Goal: Task Accomplishment & Management: Manage account settings

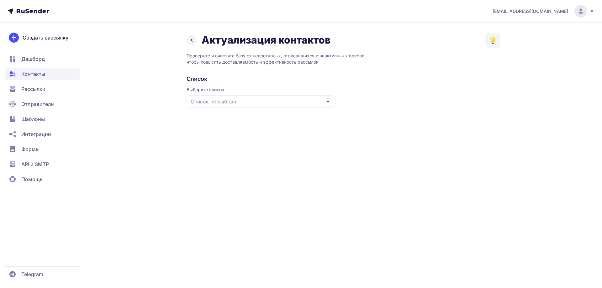
click at [204, 101] on span "Список не выбран" at bounding box center [212, 102] width 45 height 8
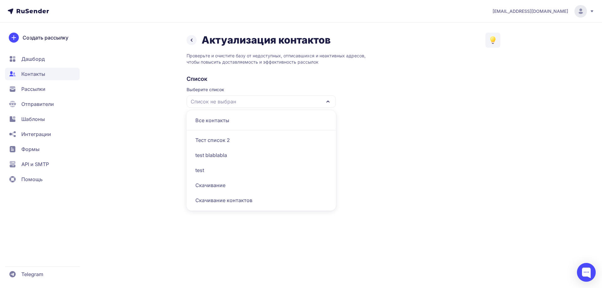
click at [218, 118] on div "Все контакты" at bounding box center [261, 120] width 142 height 15
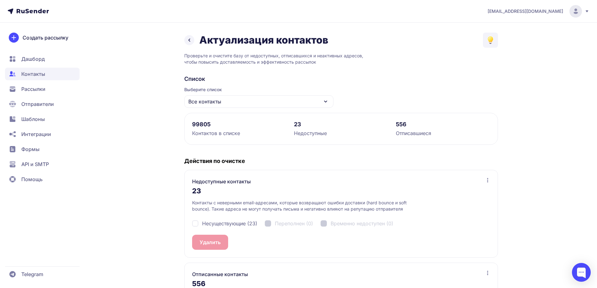
click at [216, 102] on span "Все контакты" at bounding box center [204, 102] width 33 height 8
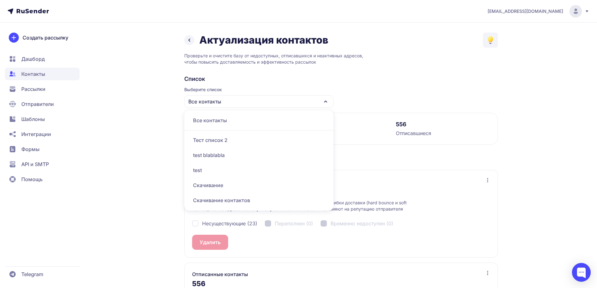
click at [63, 70] on span "Контакты" at bounding box center [42, 74] width 75 height 13
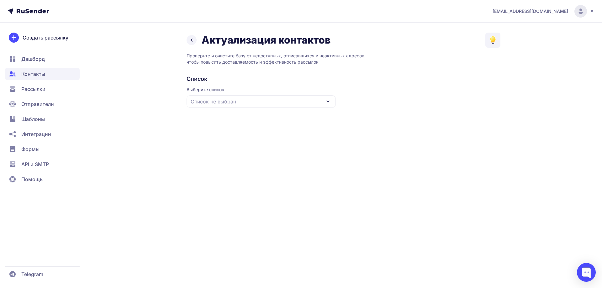
click at [211, 100] on span "Список не выбран" at bounding box center [212, 102] width 45 height 8
click at [215, 122] on div "Все контакты" at bounding box center [261, 120] width 142 height 15
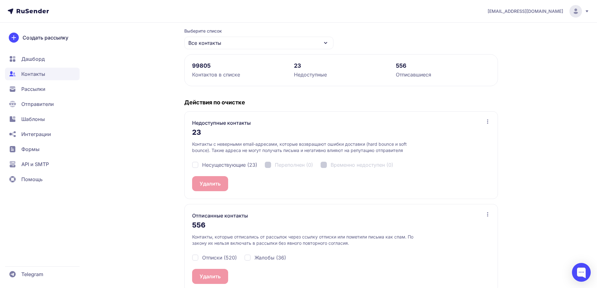
scroll to position [63, 0]
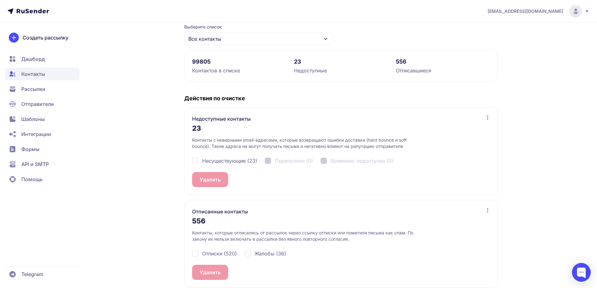
click at [279, 160] on div "Несуществующие (23) Переполнен (0) Временно недоступен (0)" at bounding box center [341, 160] width 298 height 23
click at [354, 163] on div "Несуществующие (23) Переполнен (0) Временно недоступен (0)" at bounding box center [341, 160] width 298 height 23
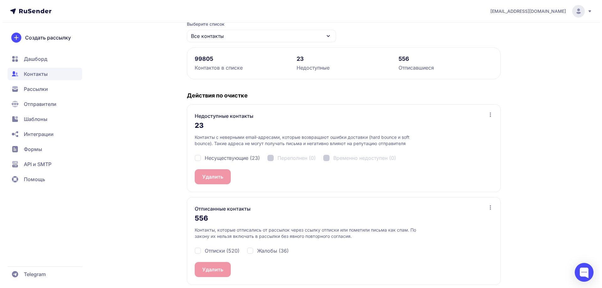
scroll to position [70, 0]
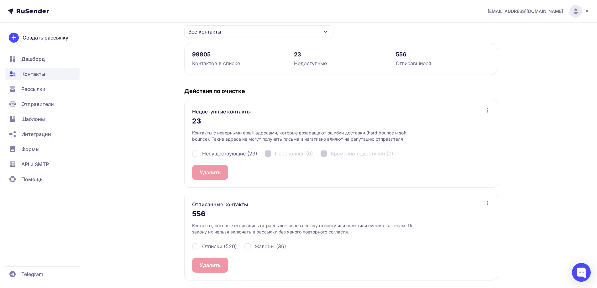
click at [255, 247] on span "Жалобы (36)" at bounding box center [270, 247] width 32 height 8
click at [264, 248] on span "Жалобы (36)" at bounding box center [270, 247] width 32 height 8
click at [263, 247] on span "Жалобы (36)" at bounding box center [270, 247] width 32 height 8
checkbox input "false"
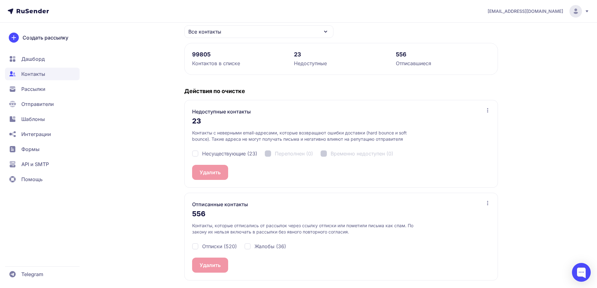
click at [229, 246] on span "Отписки (520)" at bounding box center [219, 247] width 35 height 8
checkbox input "true"
click at [251, 246] on div "Жалобы (36)" at bounding box center [265, 247] width 42 height 8
checkbox input "false"
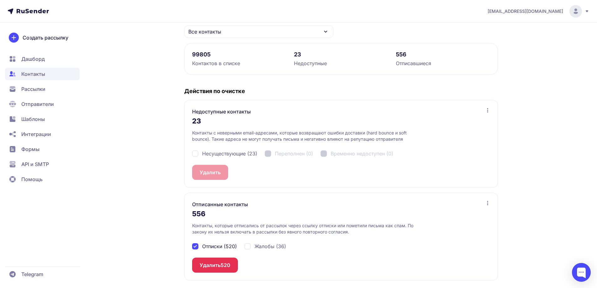
click at [221, 247] on span "Отписки (520)" at bounding box center [219, 247] width 35 height 8
checkbox input "false"
click at [253, 246] on div "Жалобы (36)" at bounding box center [265, 247] width 42 height 8
checkbox input "true"
click at [213, 265] on button "Удалить 36" at bounding box center [213, 265] width 42 height 15
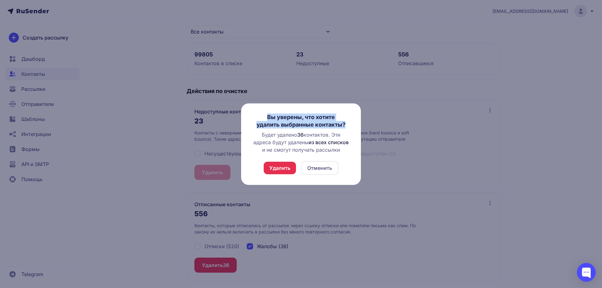
drag, startPoint x: 290, startPoint y: 119, endPoint x: 355, endPoint y: 127, distance: 65.3
click at [355, 127] on div "Вы уверены, что хотите удалить выбранные контакты? Будет удалено 36 контактов. …" at bounding box center [301, 143] width 120 height 81
copy h3 "Вы уверены, что хотите удалить выбранные контакты?"
click at [306, 170] on button "Отменить" at bounding box center [319, 168] width 37 height 14
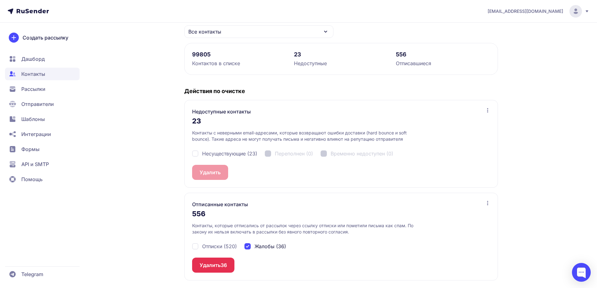
click at [227, 261] on span "36" at bounding box center [224, 265] width 6 height 8
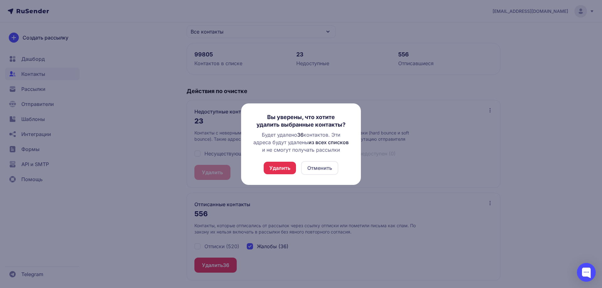
click at [281, 170] on button "Удалить" at bounding box center [279, 168] width 32 height 13
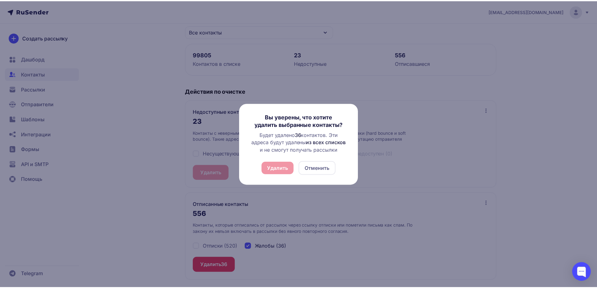
scroll to position [0, 0]
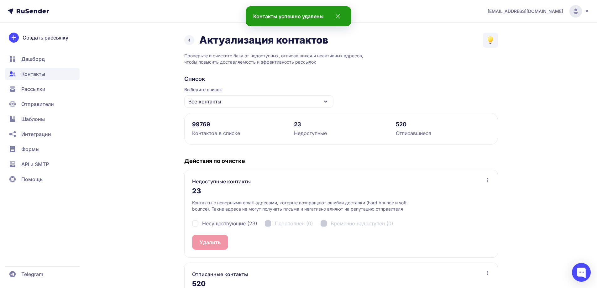
click at [289, 24] on div "Контакты успешно удалены" at bounding box center [299, 16] width 106 height 20
click at [290, 15] on div "Контакты успешно удалены" at bounding box center [288, 17] width 70 height 8
copy div "Контакты успешно удалены"
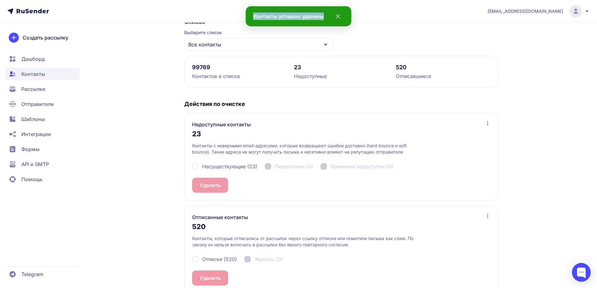
scroll to position [70, 0]
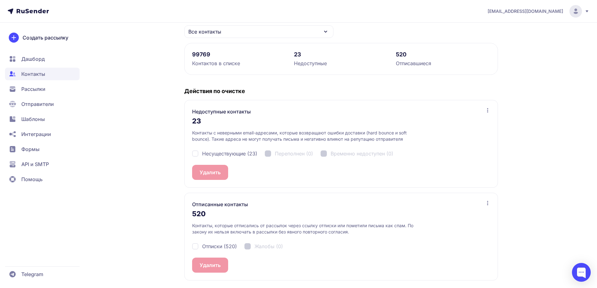
click at [46, 119] on span "Шаблоны" at bounding box center [42, 119] width 75 height 13
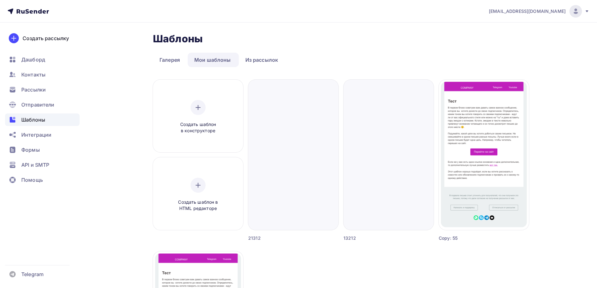
click at [232, 62] on link "Мои шаблоны" at bounding box center [213, 60] width 50 height 14
click at [206, 62] on link "Мои шаблоны" at bounding box center [213, 60] width 50 height 14
click at [244, 62] on link "Из рассылок" at bounding box center [262, 60] width 46 height 14
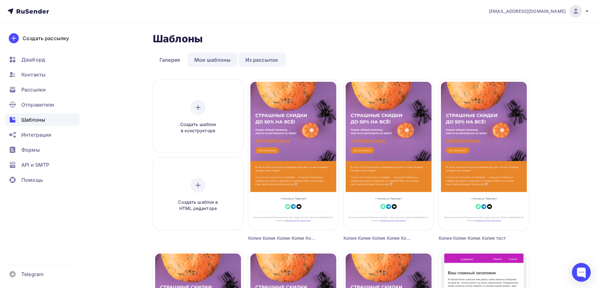
click at [219, 61] on link "Мои шаблоны" at bounding box center [213, 60] width 50 height 14
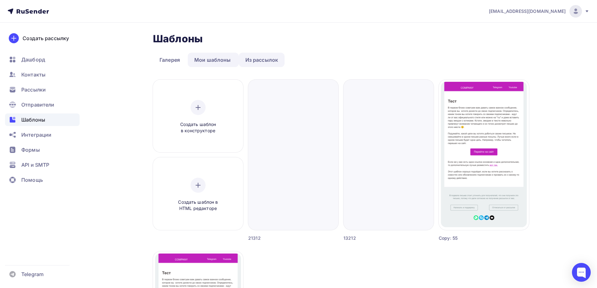
click at [251, 62] on link "Из рассылок" at bounding box center [262, 60] width 46 height 14
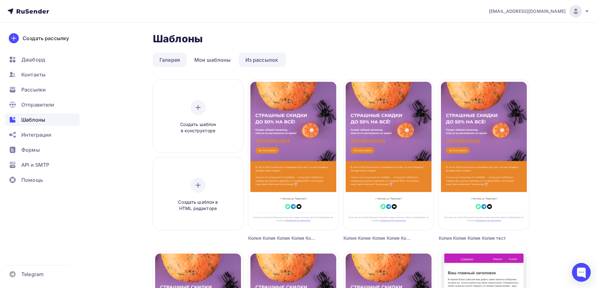
click at [174, 58] on link "Галерея" at bounding box center [170, 60] width 34 height 14
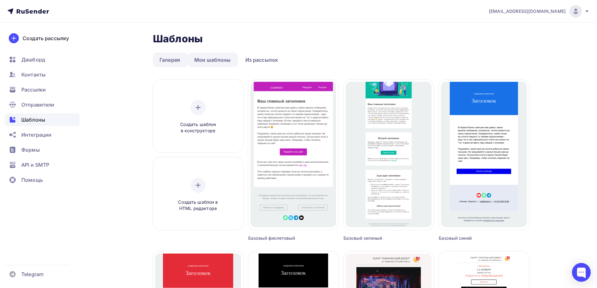
click at [210, 62] on link "Мои шаблоны" at bounding box center [213, 60] width 50 height 14
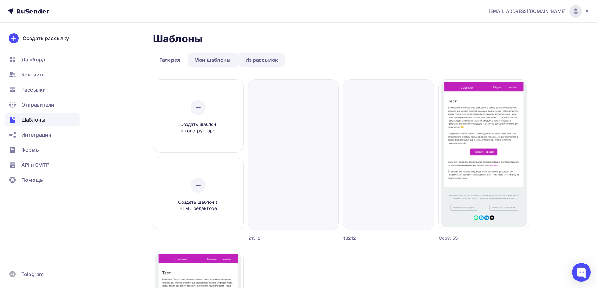
click at [265, 64] on link "Из рассылок" at bounding box center [262, 60] width 46 height 14
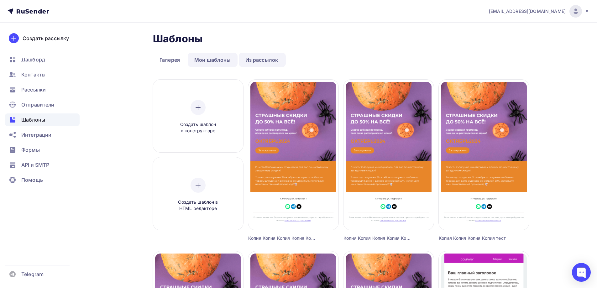
click at [219, 60] on link "Мои шаблоны" at bounding box center [213, 60] width 50 height 14
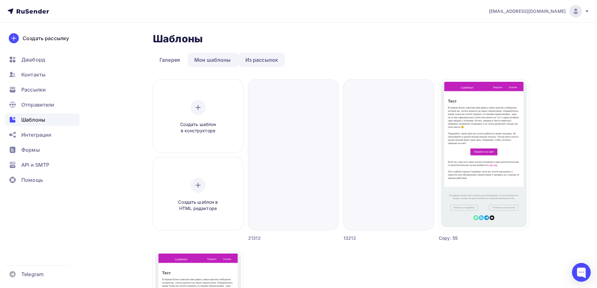
click at [255, 61] on link "Из рассылок" at bounding box center [262, 60] width 46 height 14
